Goal: Task Accomplishment & Management: Complete application form

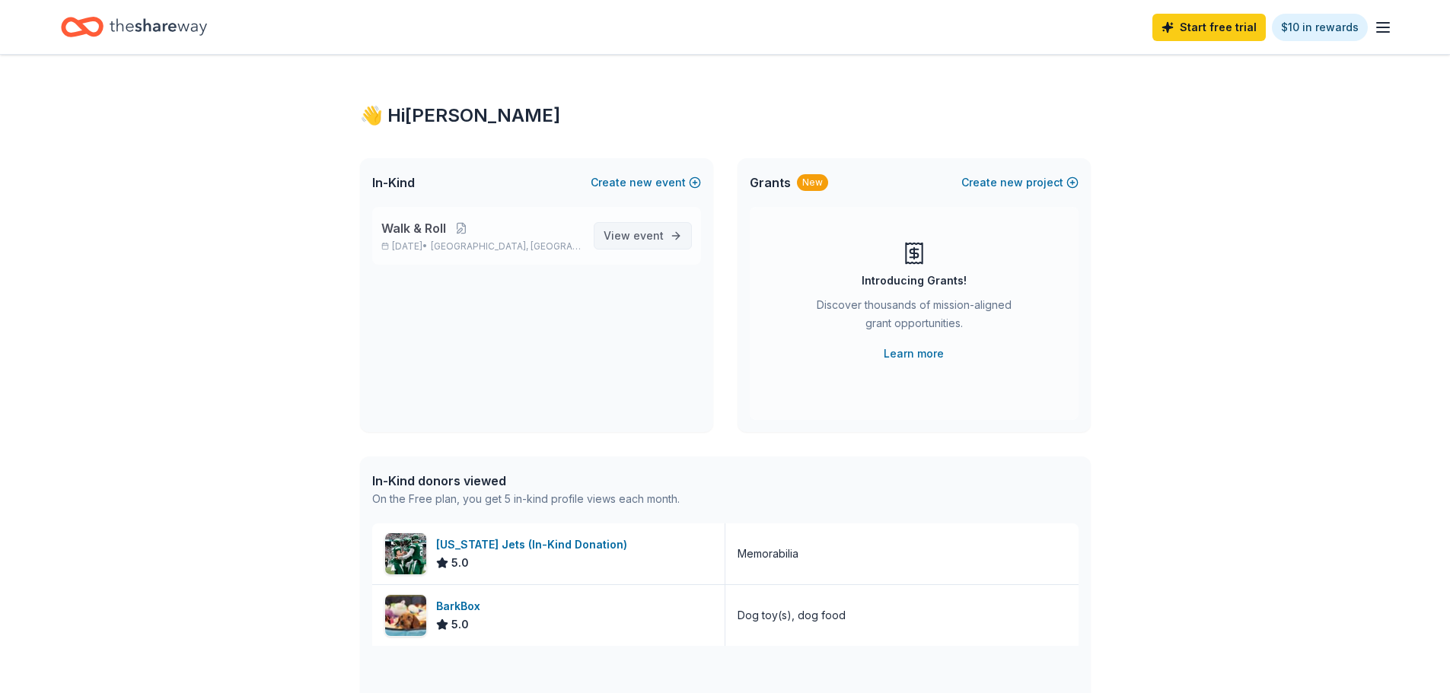
click at [654, 237] on span "event" at bounding box center [648, 235] width 30 height 13
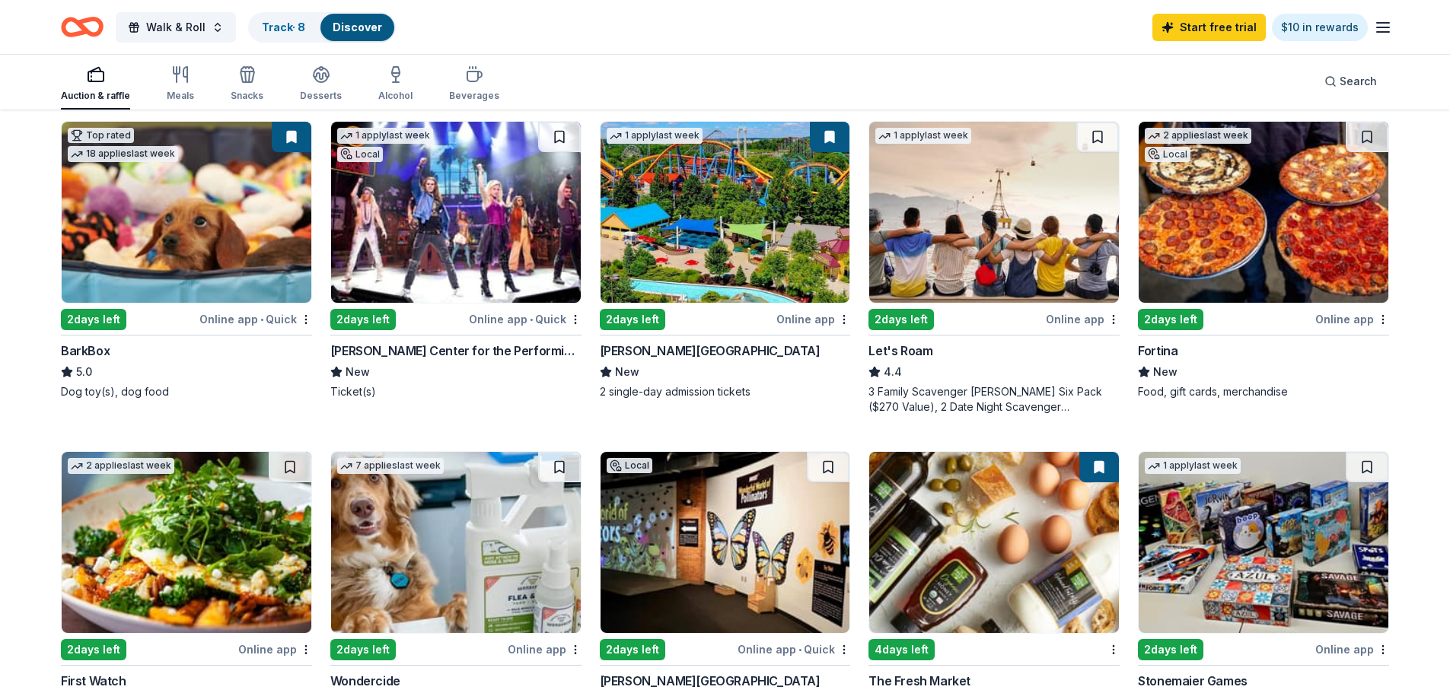
scroll to position [590, 0]
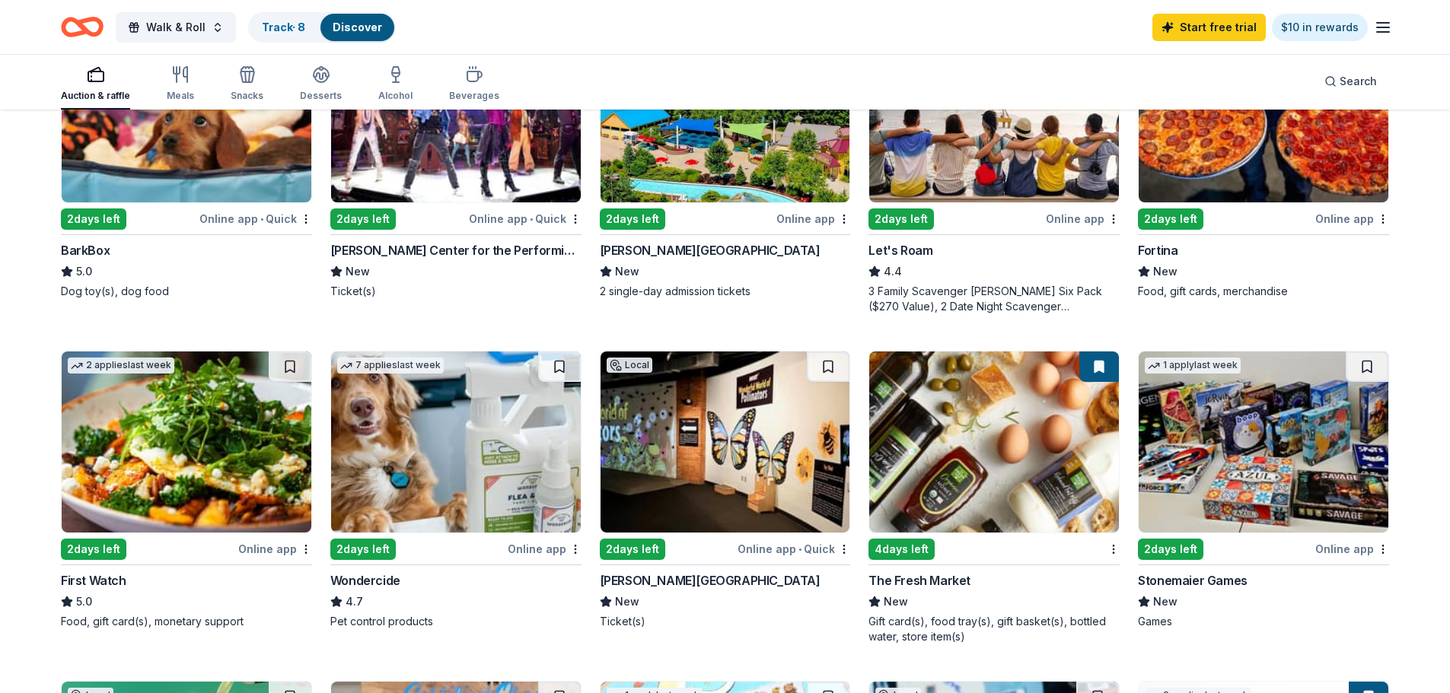
click at [955, 461] on img at bounding box center [994, 442] width 250 height 181
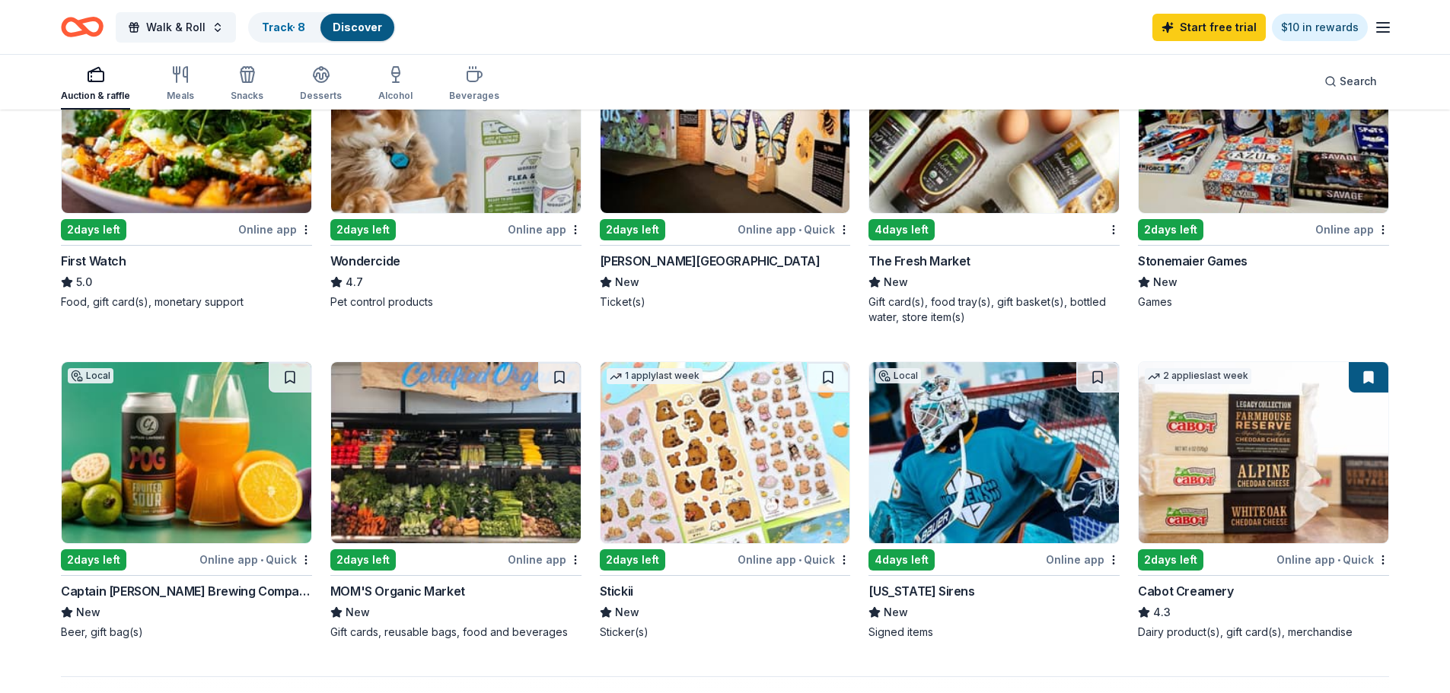
scroll to position [913, 0]
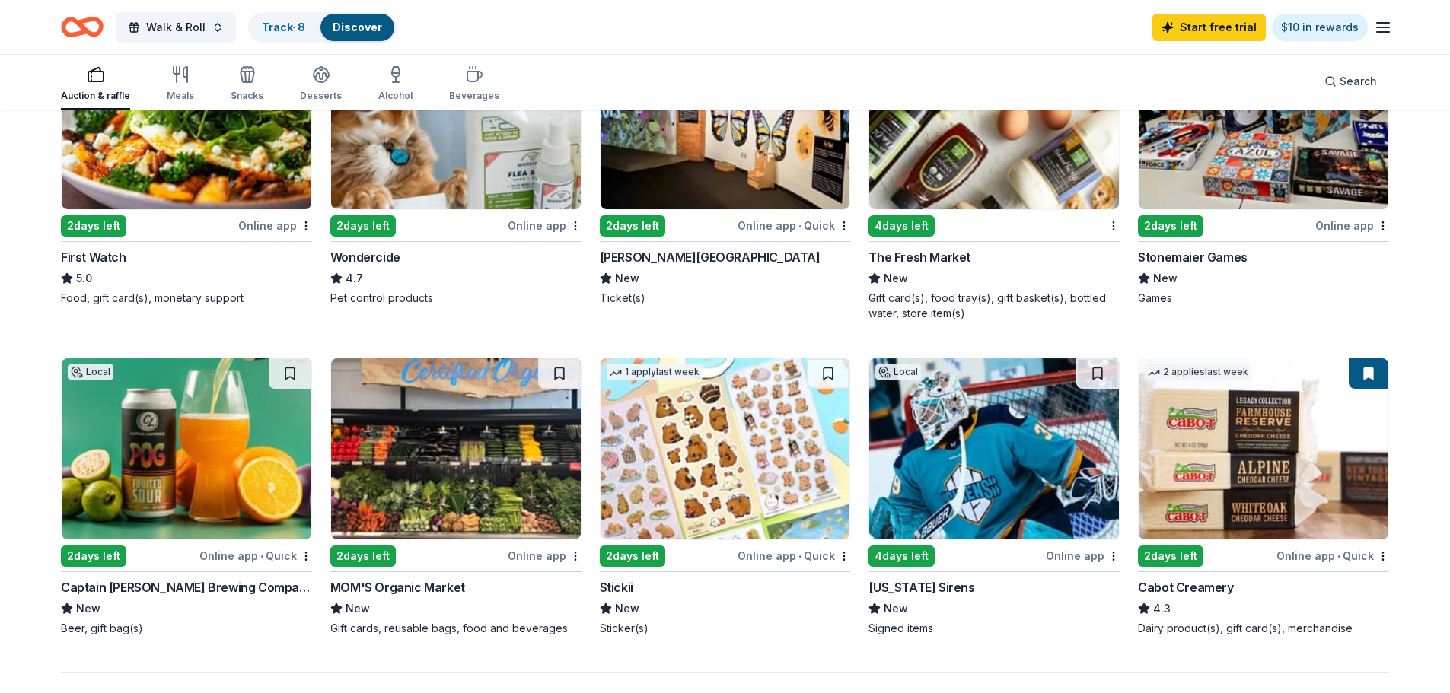
click at [1216, 453] on img at bounding box center [1263, 448] width 250 height 181
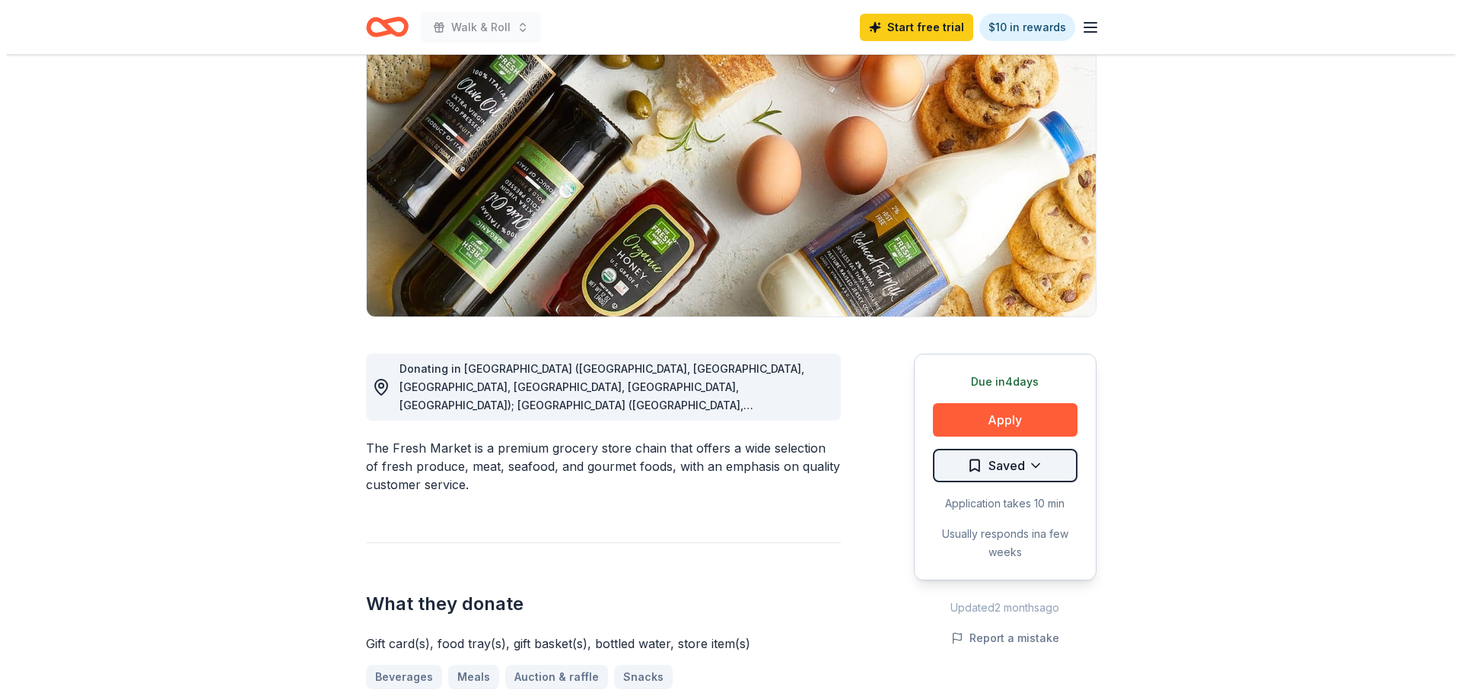
scroll to position [152, 0]
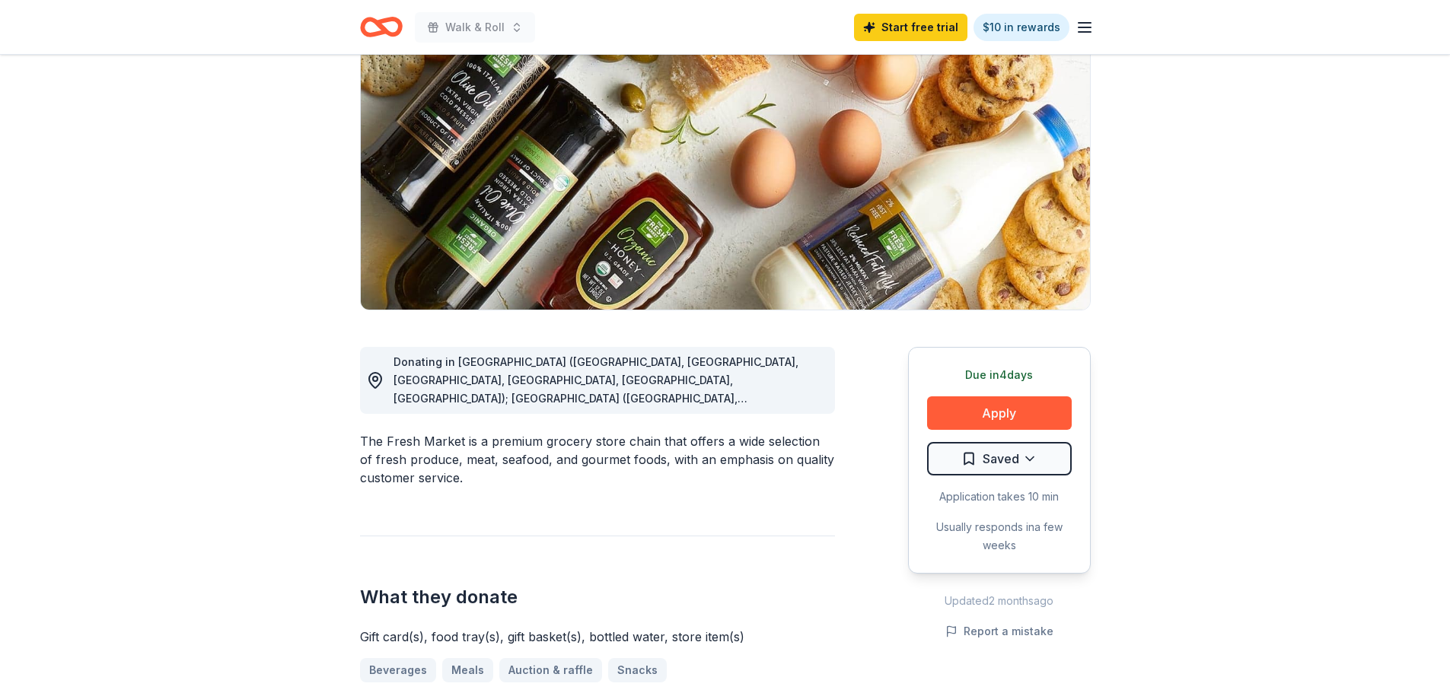
click at [786, 390] on div "Donating in AL (Daphne, Homewood, Huntsville, Mobile, Montgomery, Tuscaloosa); …" at bounding box center [607, 380] width 429 height 55
click at [1008, 408] on button "Apply" at bounding box center [999, 412] width 145 height 33
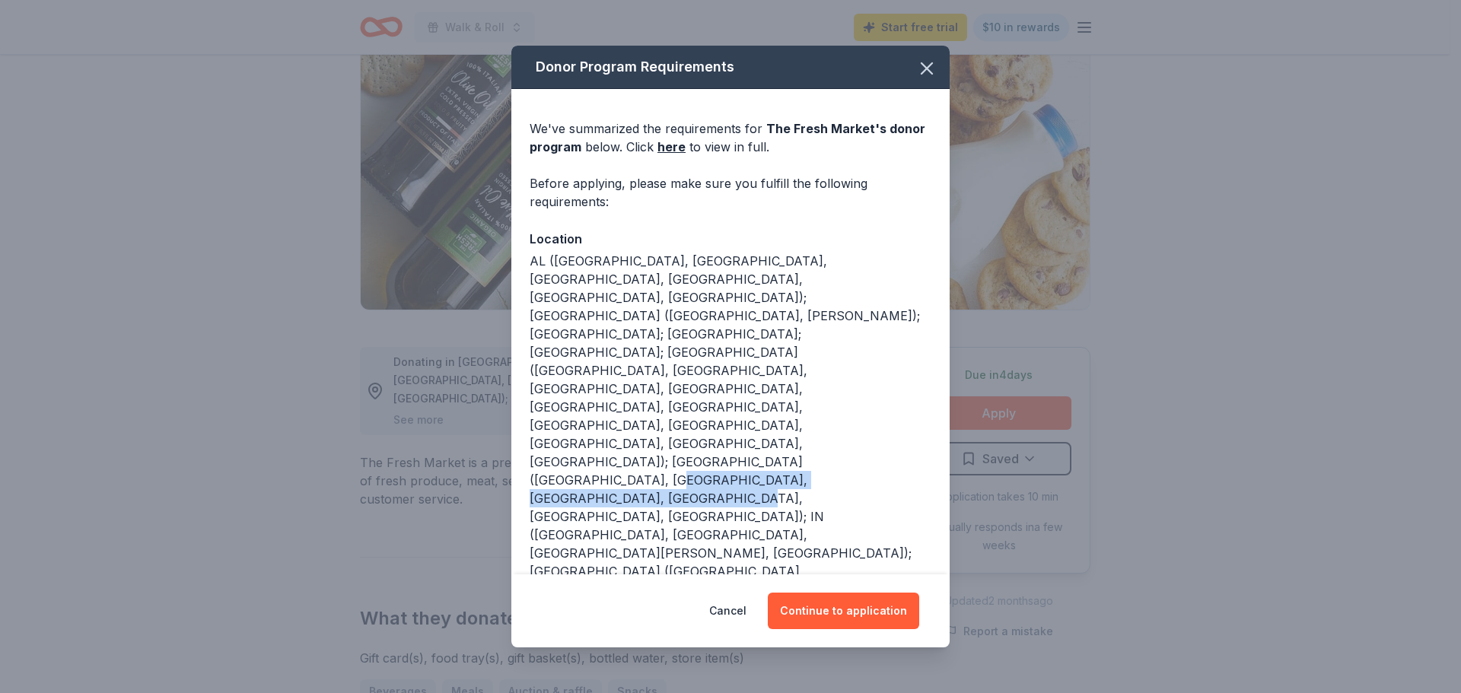
drag, startPoint x: 908, startPoint y: 386, endPoint x: 817, endPoint y: 412, distance: 95.1
click at [817, 412] on div "AL (Daphne, Homewood, Huntsville, Mobile, Montgomery, Tuscaloosa); AR (Little R…" at bounding box center [731, 608] width 402 height 712
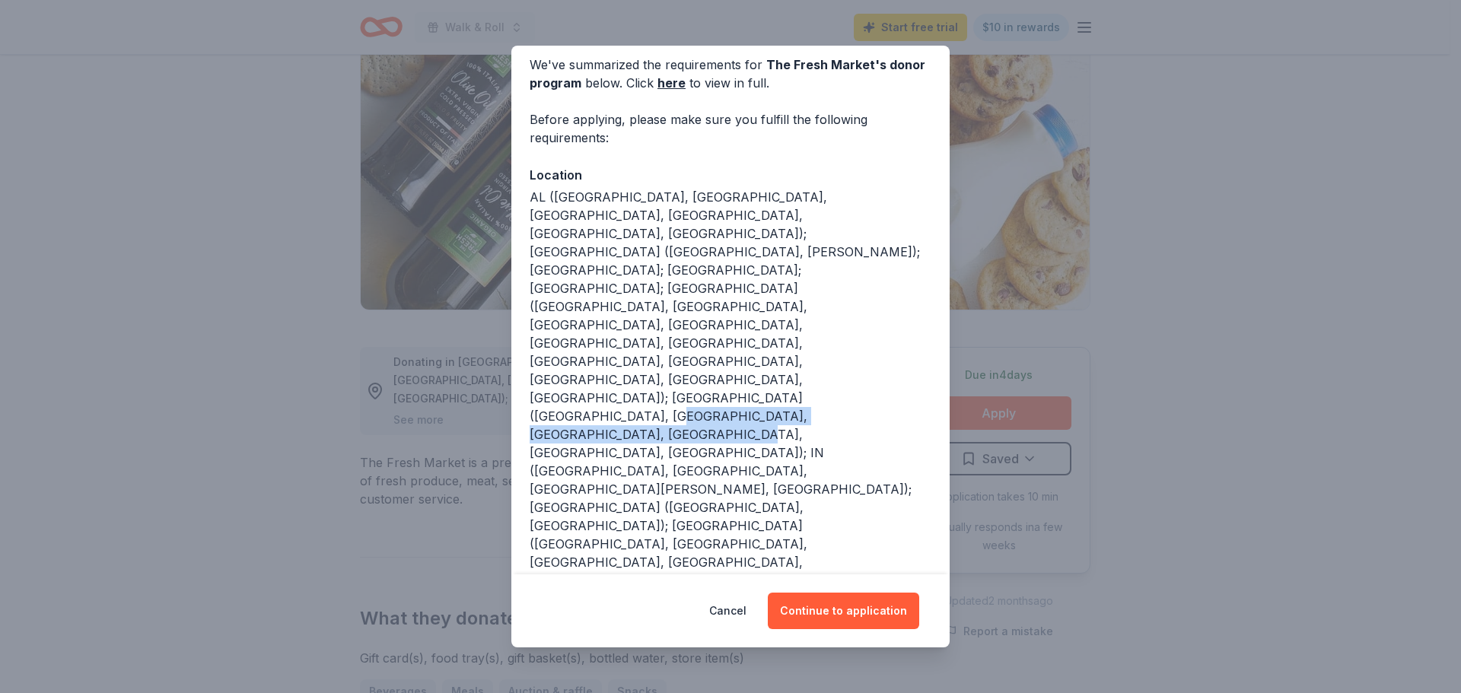
scroll to position [137, 0]
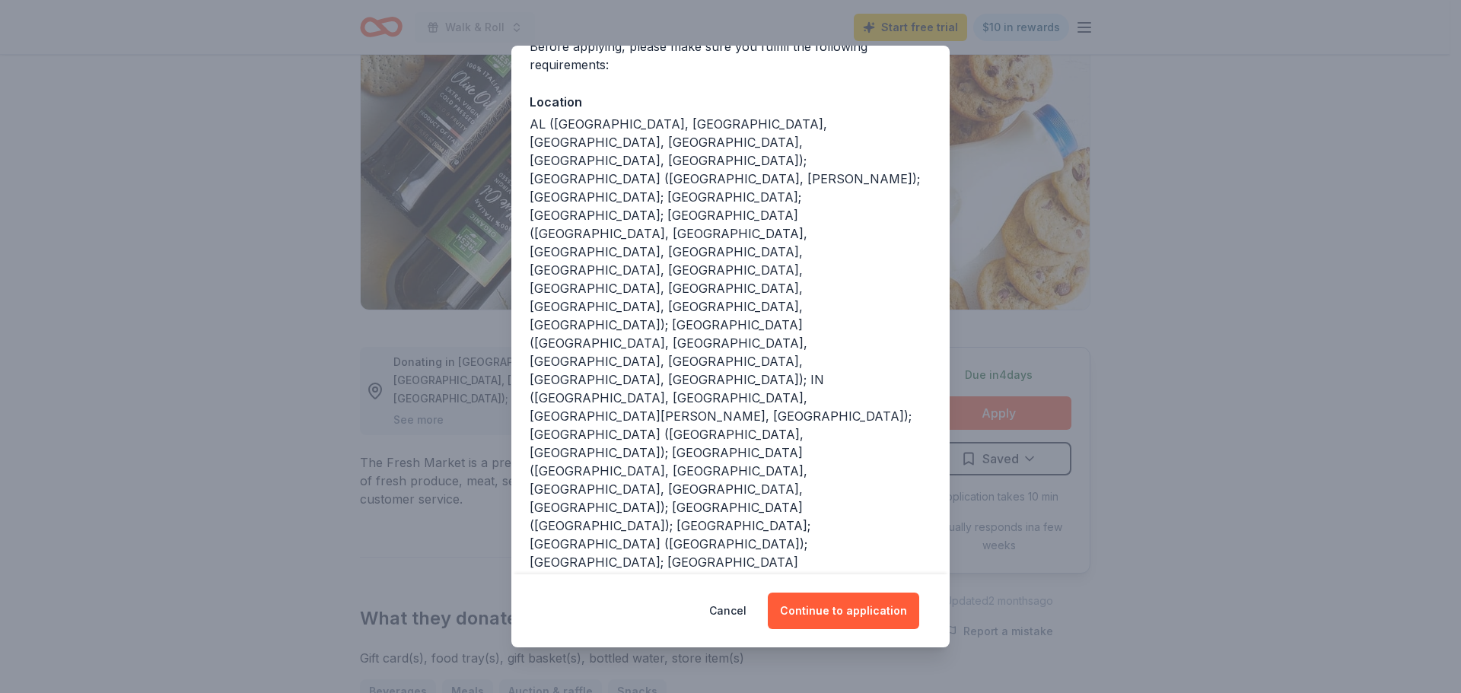
click at [889, 611] on button "Continue to application" at bounding box center [843, 611] width 151 height 37
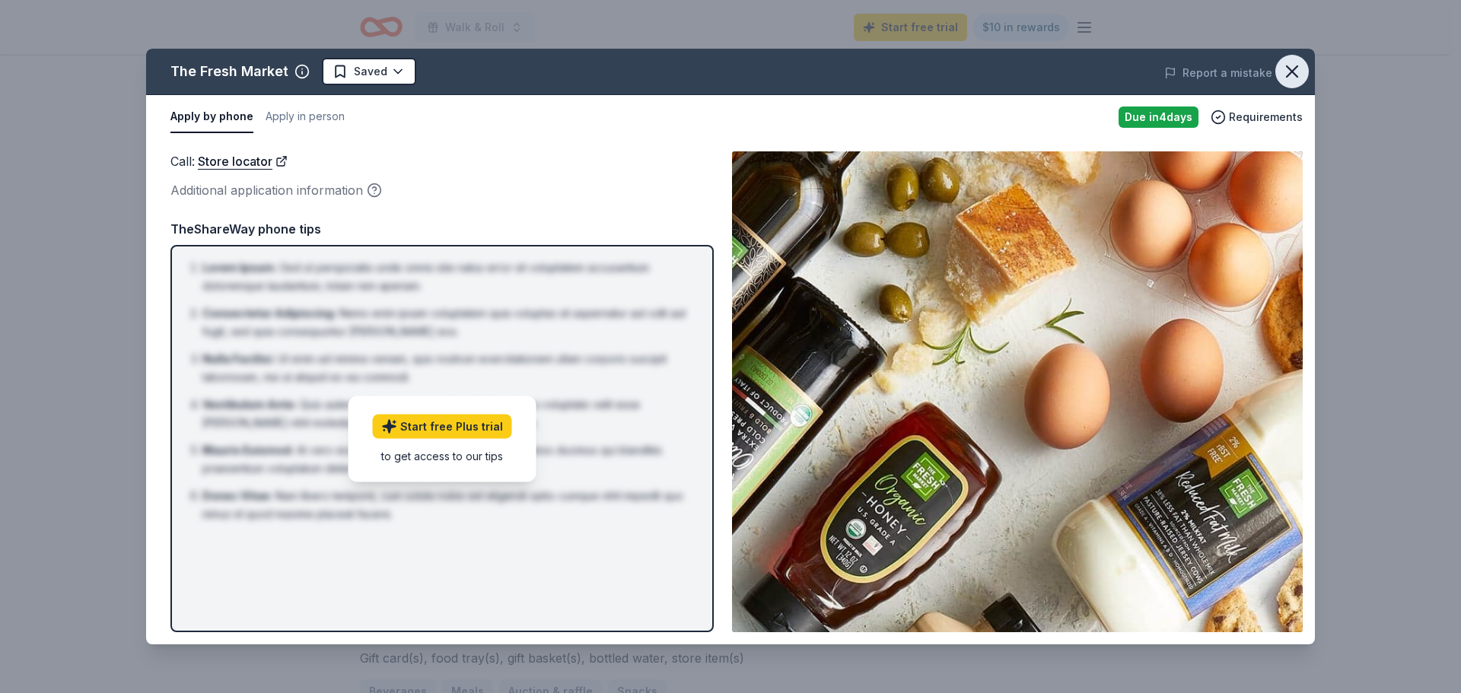
click at [1304, 79] on button "button" at bounding box center [1291, 71] width 33 height 33
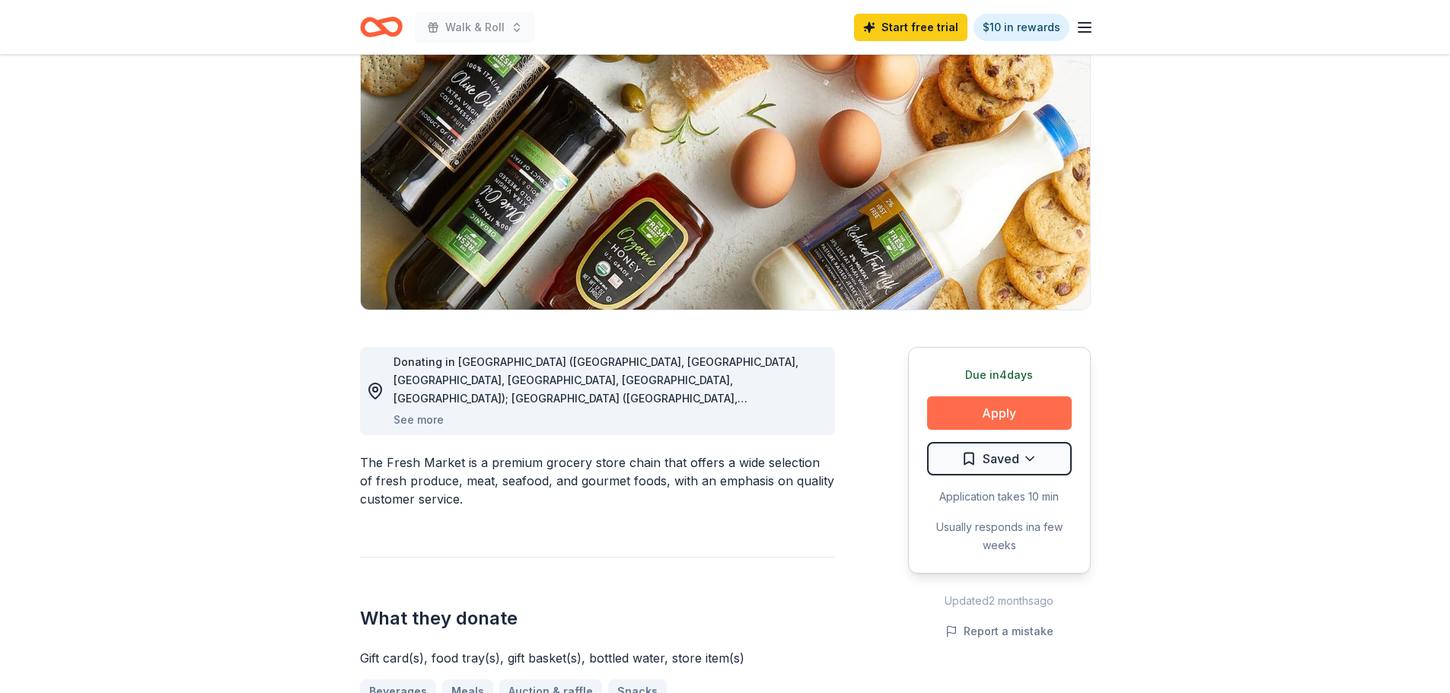
drag, startPoint x: 1005, startPoint y: 386, endPoint x: 998, endPoint y: 406, distance: 21.7
click at [1005, 388] on div "Due in 4 days Apply Saved Application takes 10 min Usually responds in a few we…" at bounding box center [999, 460] width 183 height 227
click at [997, 409] on button "Apply" at bounding box center [999, 412] width 145 height 33
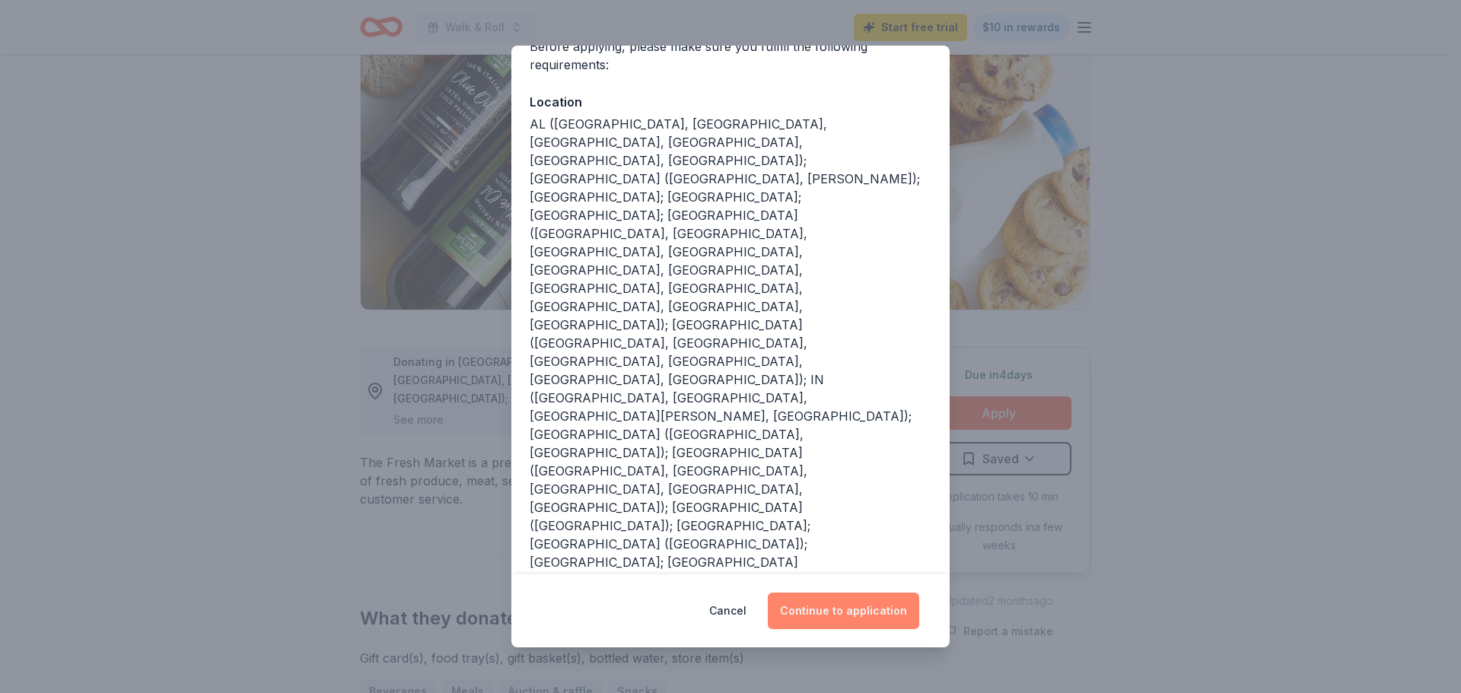
click at [839, 607] on button "Continue to application" at bounding box center [843, 611] width 151 height 37
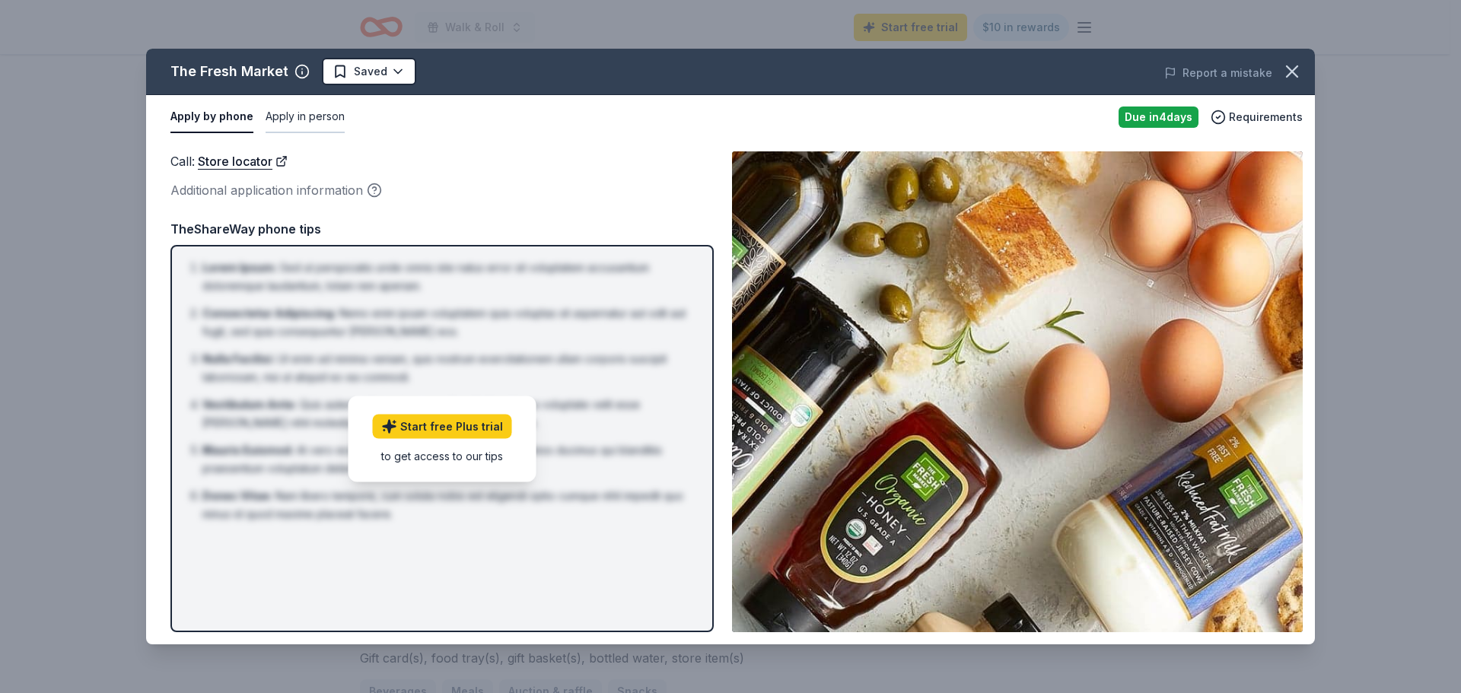
click at [325, 121] on button "Apply in person" at bounding box center [305, 117] width 79 height 32
drag, startPoint x: 199, startPoint y: 118, endPoint x: 868, endPoint y: 82, distance: 670.7
click at [226, 116] on button "Apply by phone" at bounding box center [210, 117] width 81 height 32
click at [1288, 61] on icon "button" at bounding box center [1292, 71] width 21 height 21
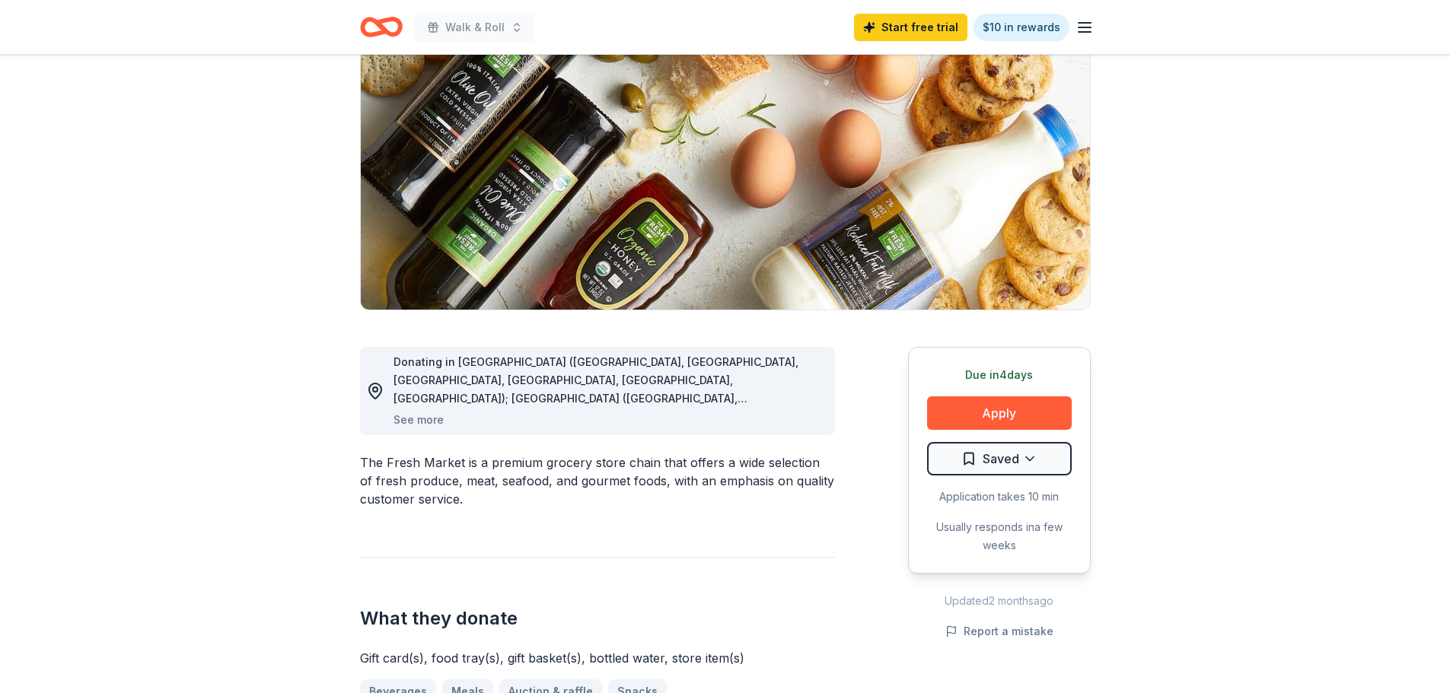
scroll to position [0, 0]
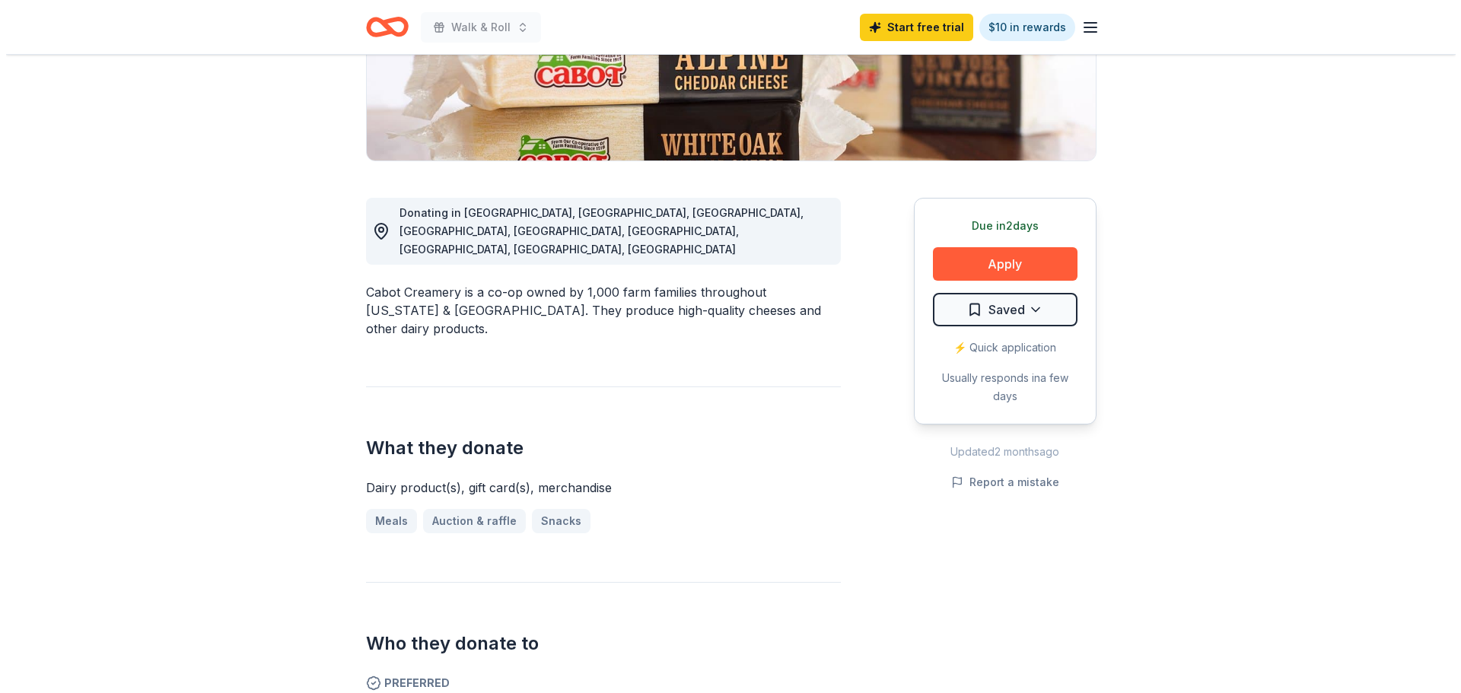
scroll to position [304, 0]
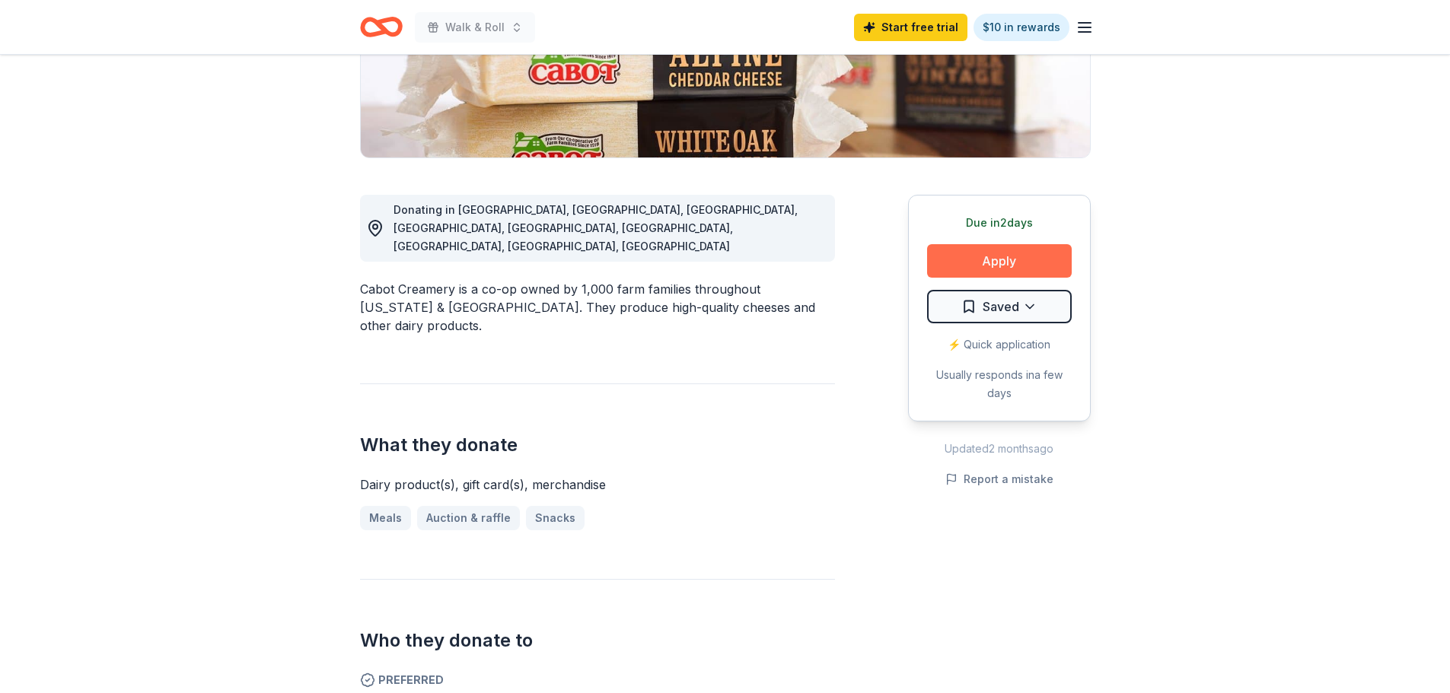
click at [1003, 259] on button "Apply" at bounding box center [999, 260] width 145 height 33
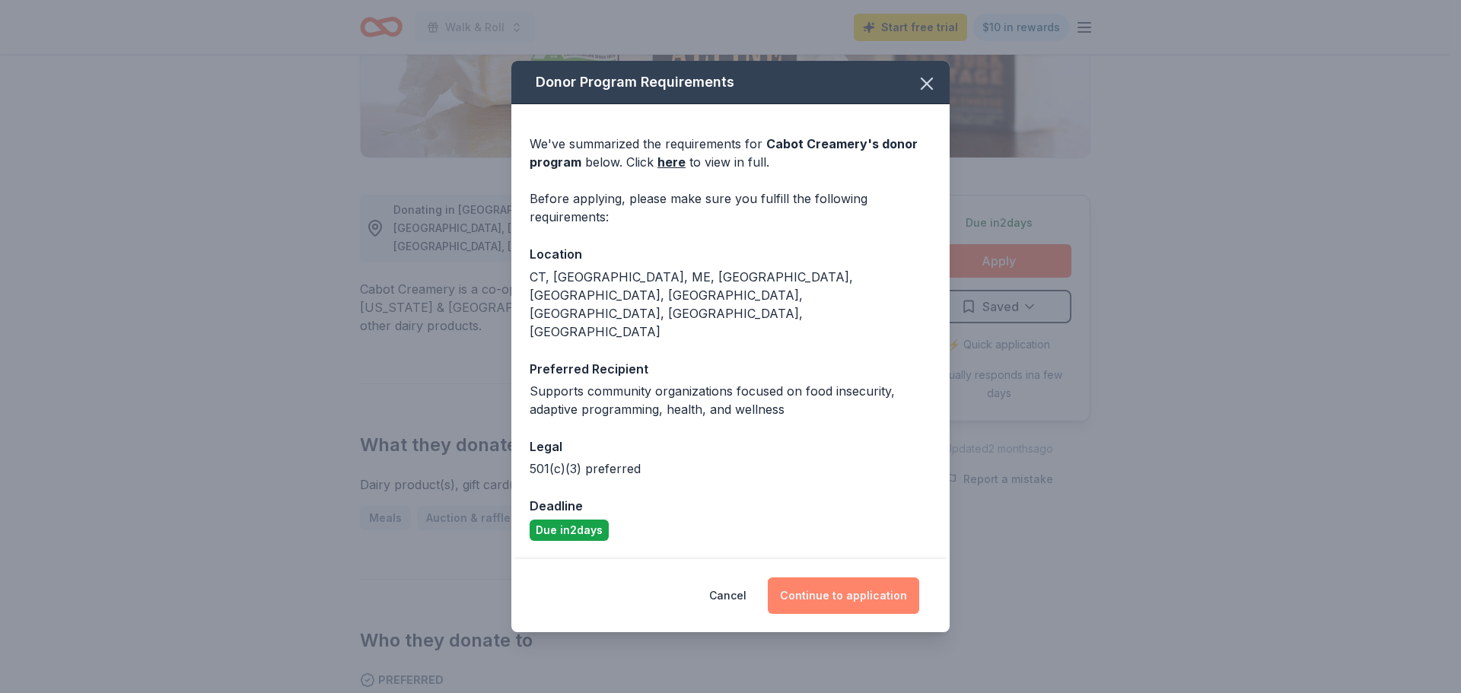
click at [834, 578] on button "Continue to application" at bounding box center [843, 596] width 151 height 37
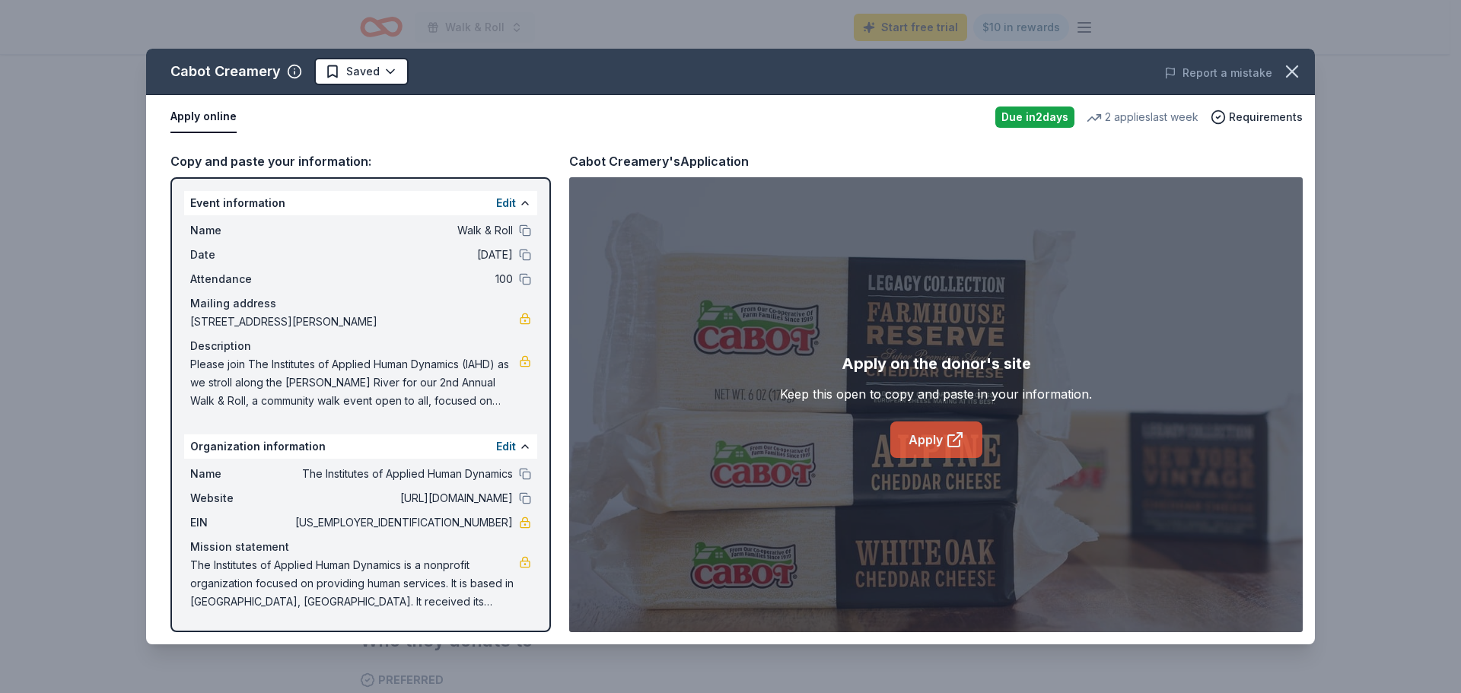
click at [904, 451] on link "Apply" at bounding box center [936, 440] width 92 height 37
